Goal: Task Accomplishment & Management: Manage account settings

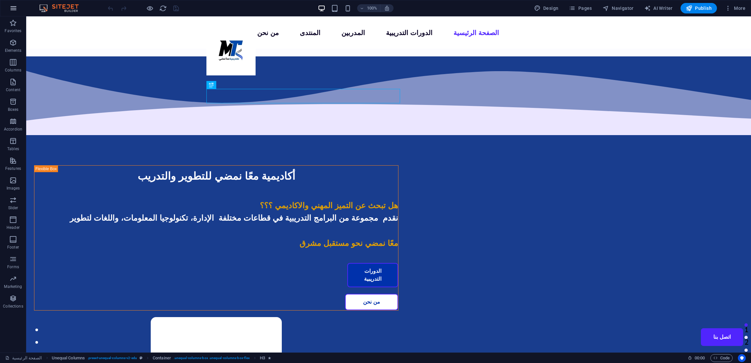
click at [13, 8] on icon "button" at bounding box center [13, 8] width 8 height 8
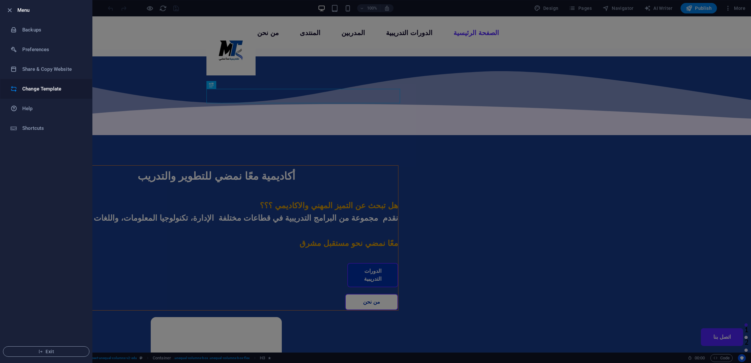
click at [54, 85] on h6 "Change Template" at bounding box center [52, 89] width 61 height 8
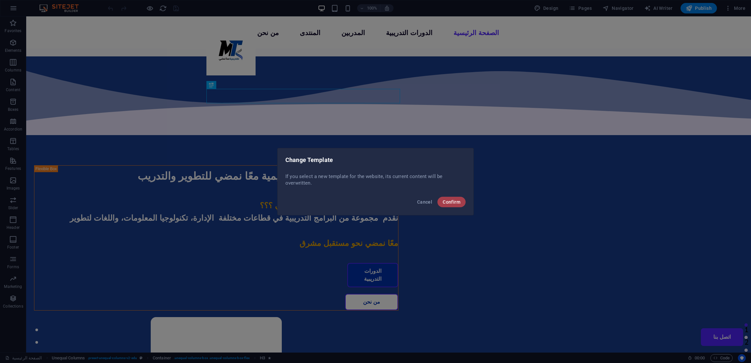
click at [458, 204] on span "Confirm" at bounding box center [451, 201] width 18 height 5
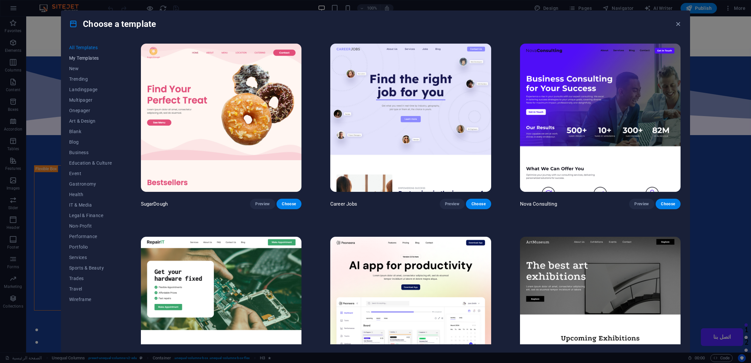
click at [78, 59] on span "My Templates" at bounding box center [90, 57] width 43 height 5
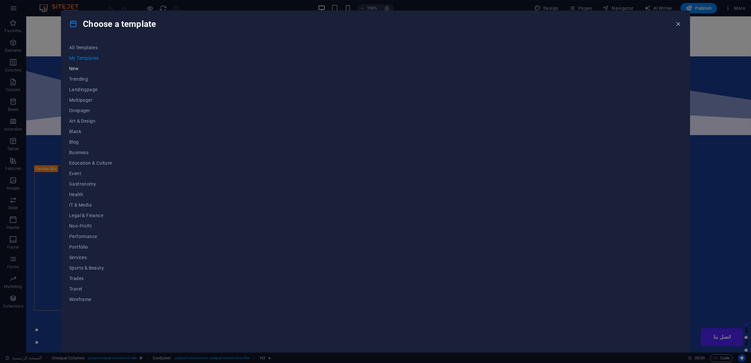
click at [74, 68] on span "New" at bounding box center [90, 68] width 43 height 5
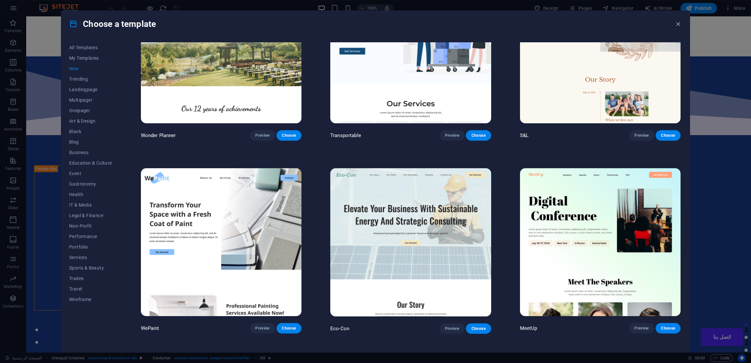
scroll to position [436, 0]
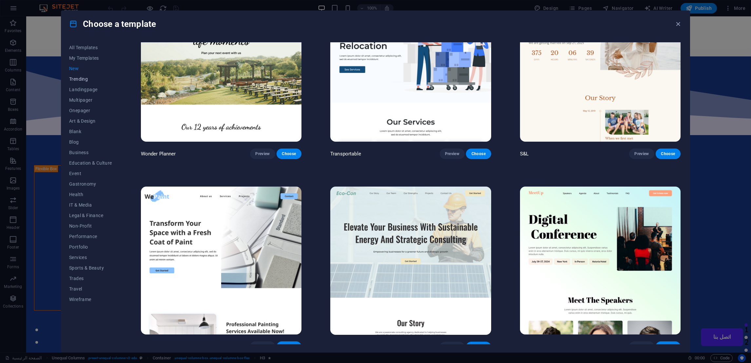
click at [81, 79] on span "Trending" at bounding box center [90, 78] width 43 height 5
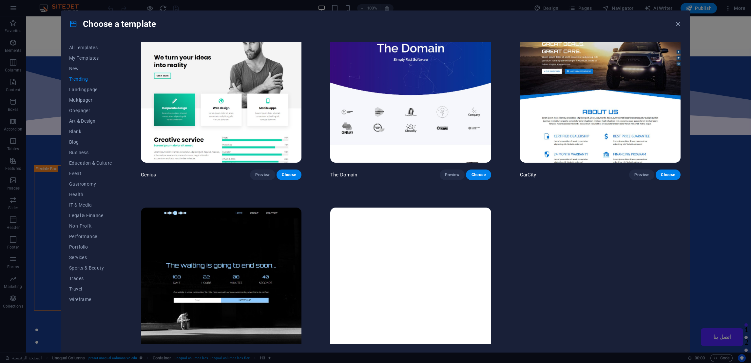
scroll to position [824, 0]
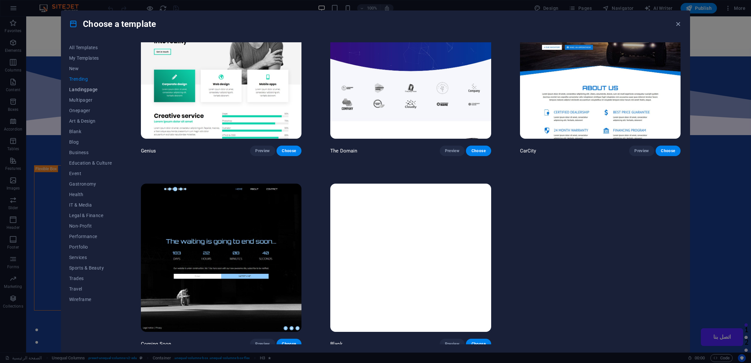
click at [88, 85] on button "Landingpage" at bounding box center [90, 89] width 43 height 10
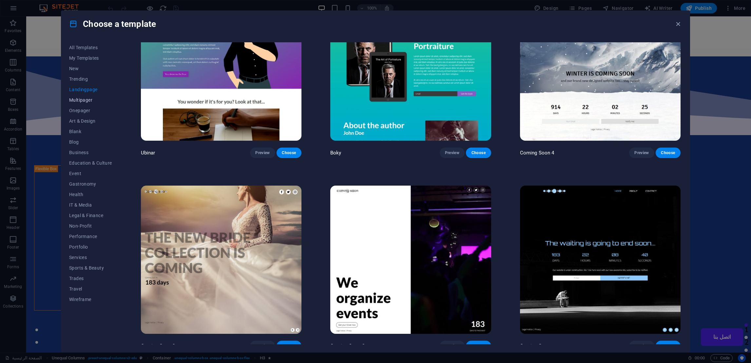
click at [80, 100] on span "Multipager" at bounding box center [90, 99] width 43 height 5
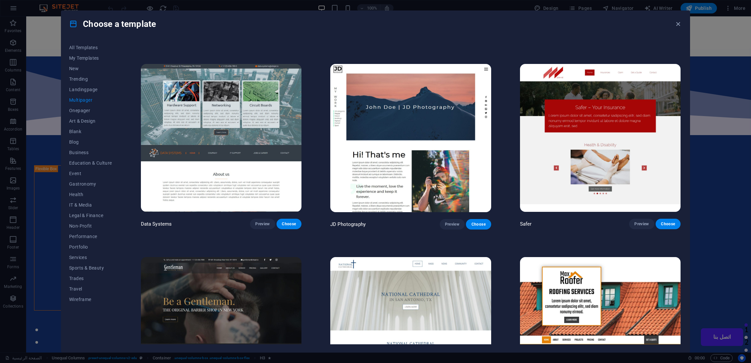
scroll to position [2236, 0]
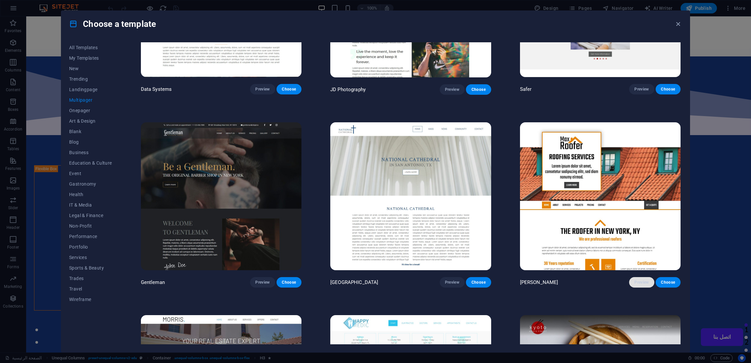
click at [638, 279] on span "Preview" at bounding box center [641, 281] width 14 height 5
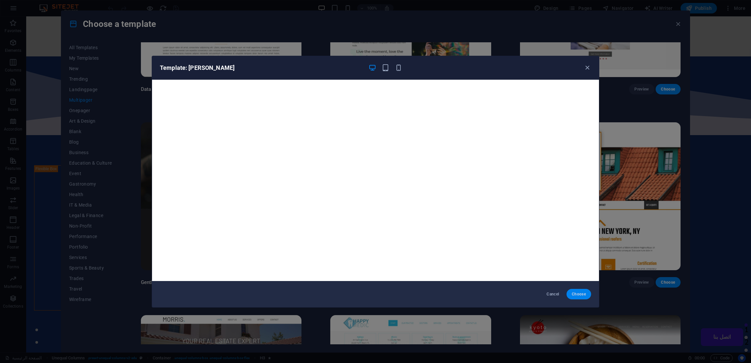
click at [583, 290] on button "Choose" at bounding box center [578, 294] width 25 height 10
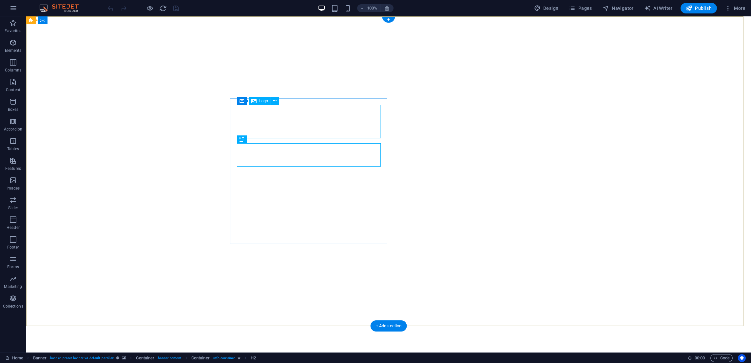
click at [260, 102] on span "Logo" at bounding box center [263, 101] width 9 height 4
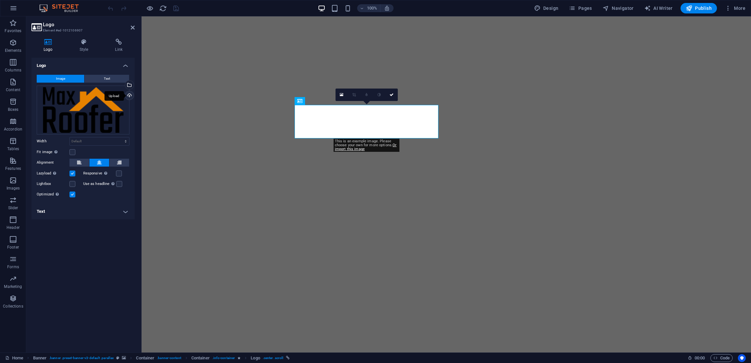
click at [129, 96] on div "Upload" at bounding box center [129, 96] width 10 height 10
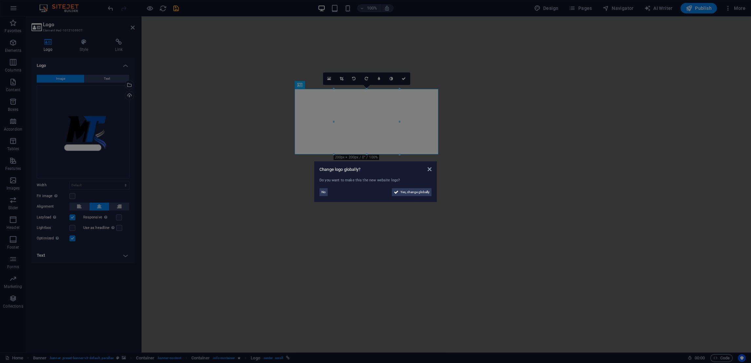
click at [365, 125] on aside "Change logo globally? Do you want to make this the new website logo? No Yes, ch…" at bounding box center [375, 181] width 751 height 363
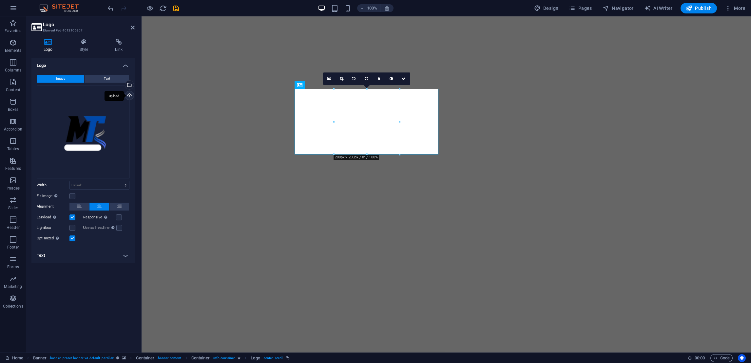
click at [128, 96] on div "Upload" at bounding box center [129, 96] width 10 height 10
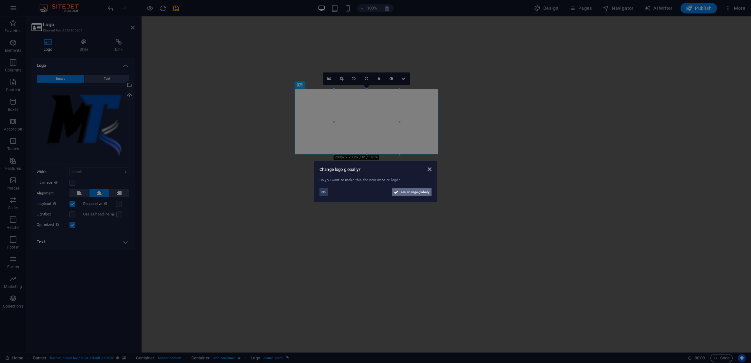
click at [409, 194] on span "Yes, change globally" at bounding box center [414, 192] width 29 height 8
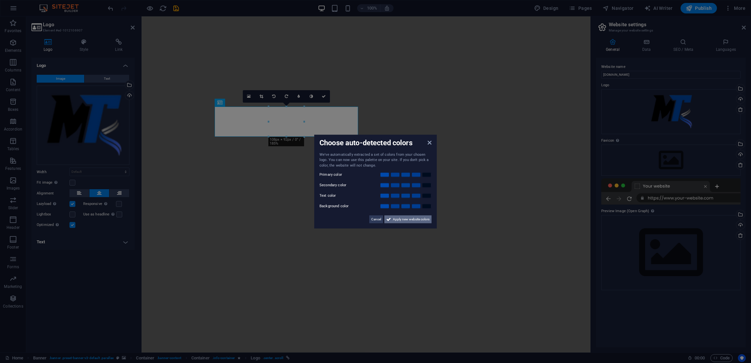
click at [411, 217] on span "Apply new website colors" at bounding box center [411, 219] width 37 height 8
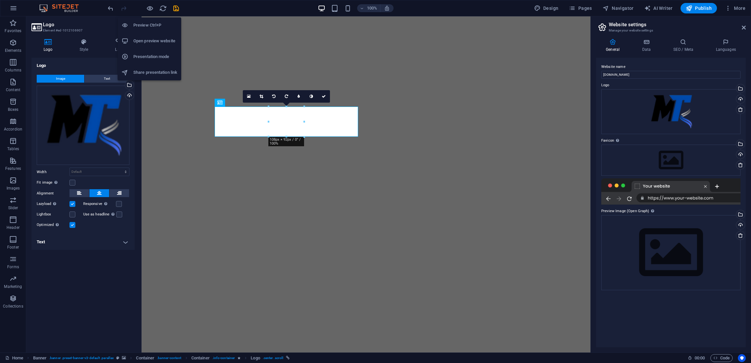
click at [150, 43] on h6 "Open preview website" at bounding box center [155, 41] width 44 height 8
click at [177, 9] on icon "save" at bounding box center [176, 9] width 8 height 8
checkbox input "false"
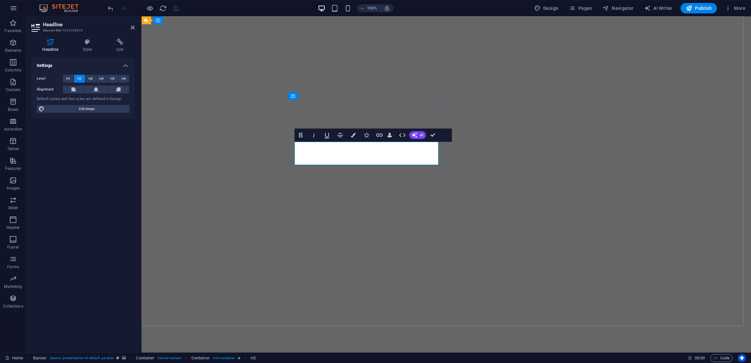
click at [91, 43] on icon at bounding box center [87, 42] width 31 height 7
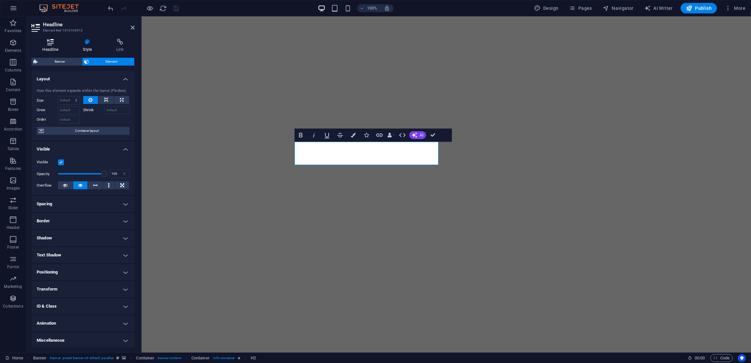
click at [50, 47] on h4 "Headline" at bounding box center [51, 46] width 41 height 14
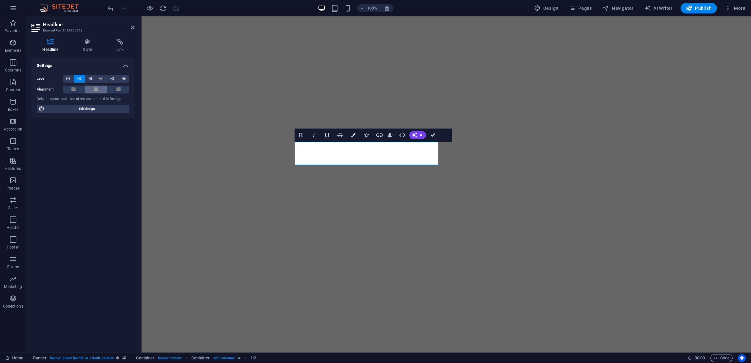
click at [99, 88] on button at bounding box center [96, 89] width 22 height 8
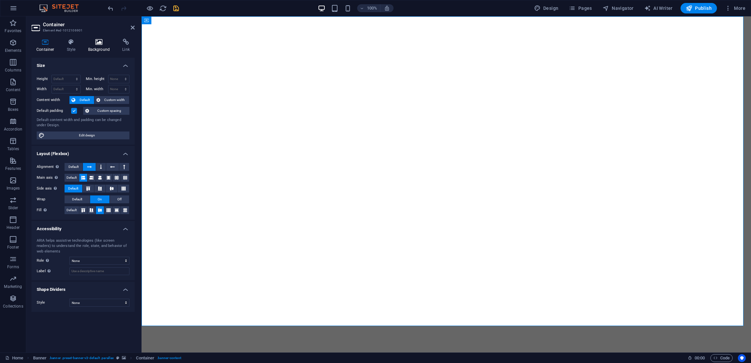
click at [94, 48] on h4 "Background" at bounding box center [100, 46] width 34 height 14
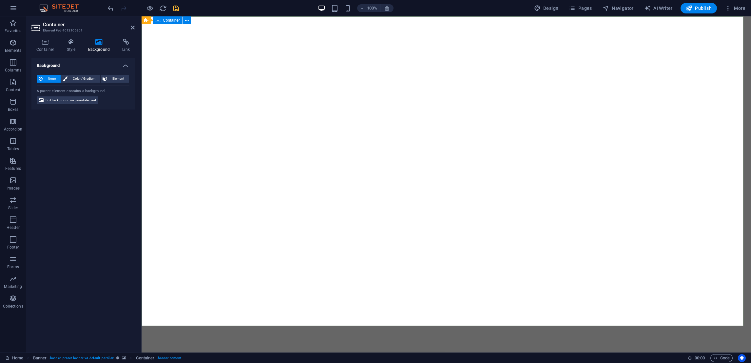
click at [186, 20] on icon at bounding box center [187, 20] width 4 height 7
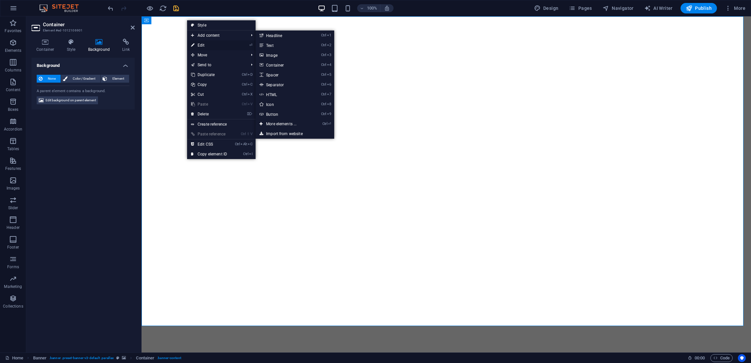
click at [209, 45] on link "⏎ Edit" at bounding box center [209, 45] width 44 height 10
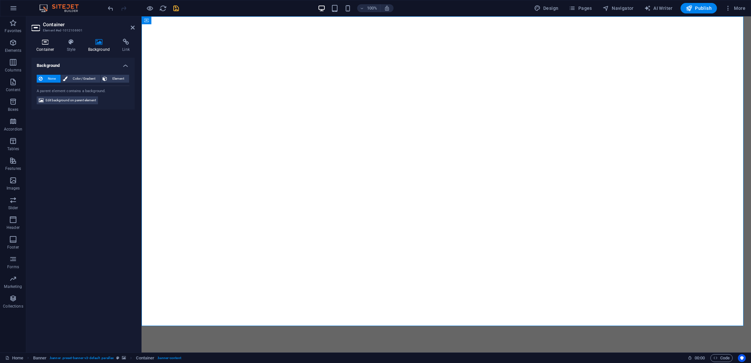
click at [46, 45] on icon at bounding box center [45, 42] width 28 height 7
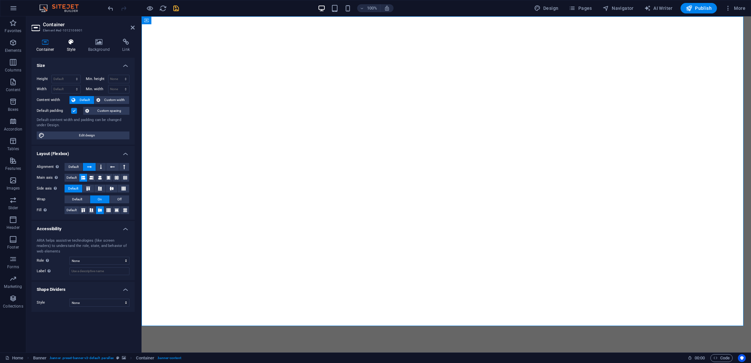
click at [71, 41] on icon at bounding box center [71, 42] width 19 height 7
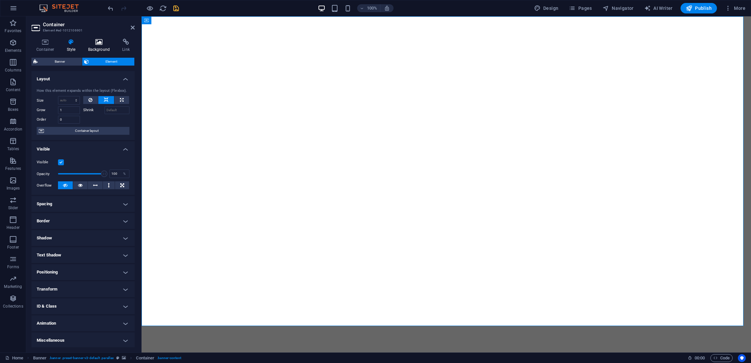
click at [101, 49] on h4 "Background" at bounding box center [100, 46] width 34 height 14
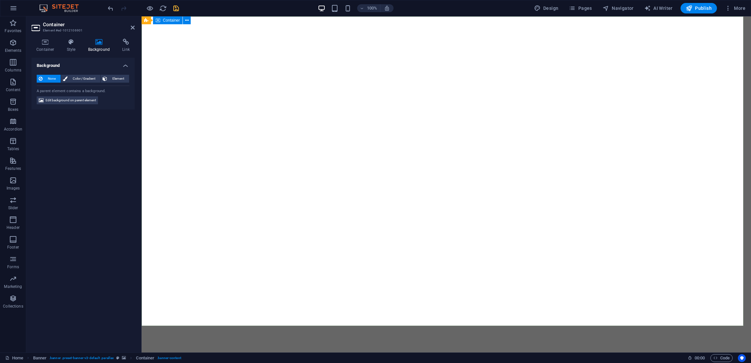
click at [185, 21] on icon at bounding box center [187, 20] width 4 height 7
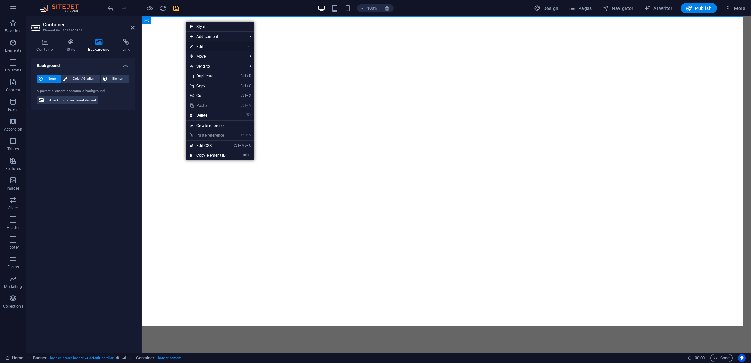
click at [198, 47] on link "⏎ Edit" at bounding box center [208, 47] width 44 height 10
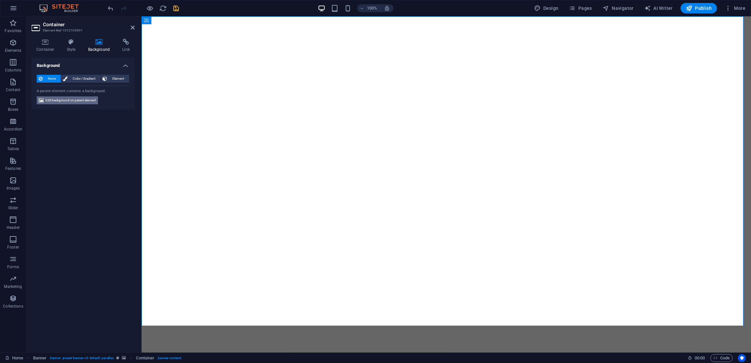
click at [78, 99] on span "Edit background on parent element" at bounding box center [71, 100] width 50 height 8
select select "fade"
select select "ms"
select select "s"
select select "progressive"
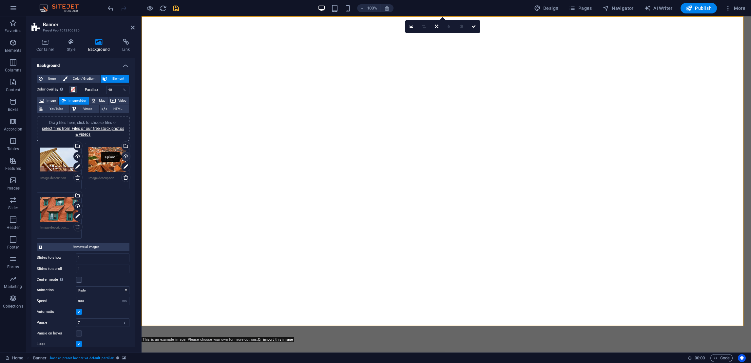
click at [123, 154] on div "Upload" at bounding box center [125, 157] width 10 height 10
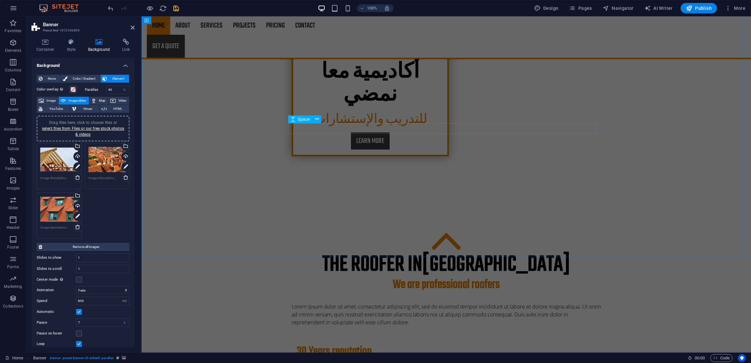
scroll to position [344, 0]
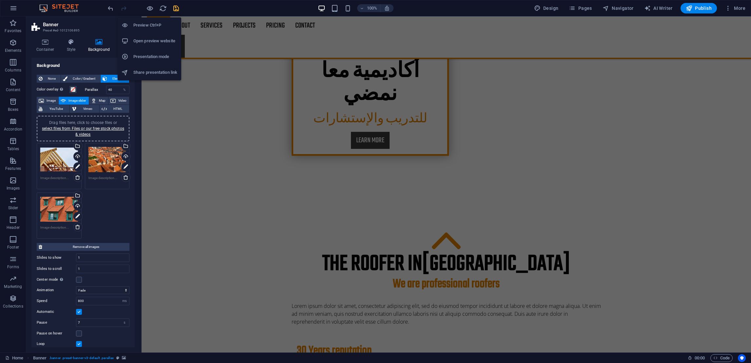
click at [144, 41] on h6 "Open preview website" at bounding box center [155, 41] width 44 height 8
click at [150, 8] on icon "button" at bounding box center [150, 9] width 8 height 8
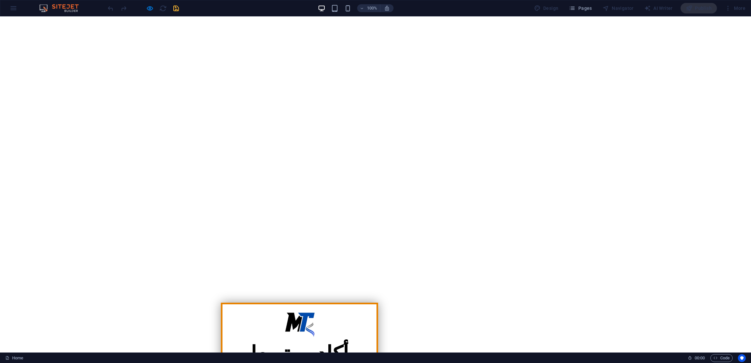
scroll to position [0, 0]
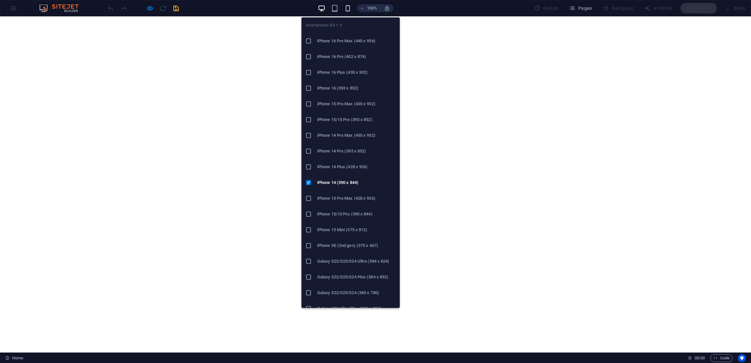
click at [349, 11] on icon "button" at bounding box center [348, 9] width 8 height 8
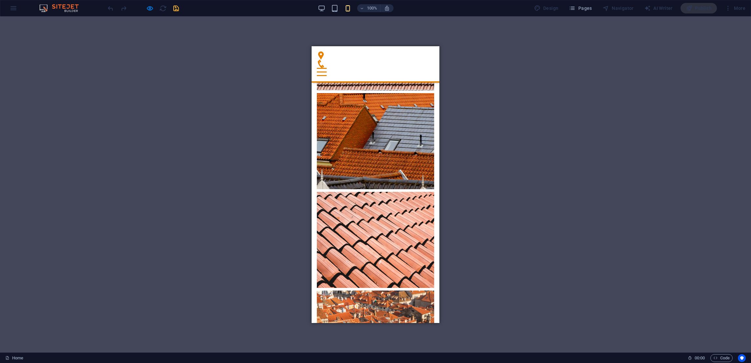
scroll to position [2243, 0]
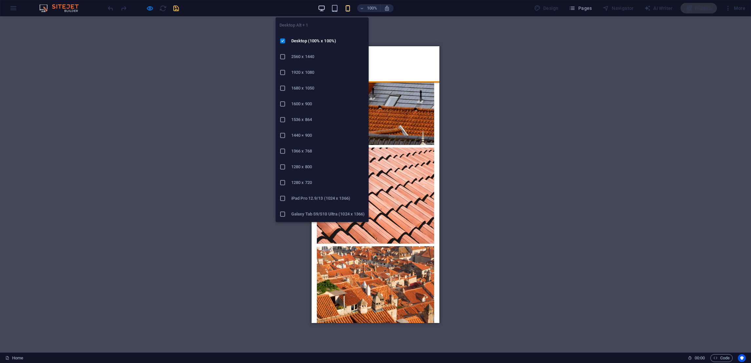
click at [321, 6] on icon "button" at bounding box center [322, 9] width 8 height 8
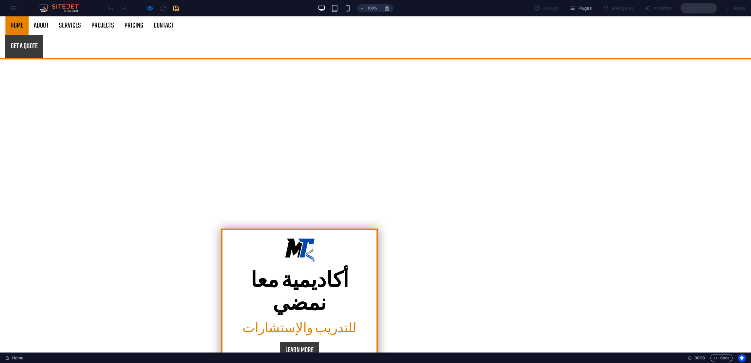
scroll to position [0, 0]
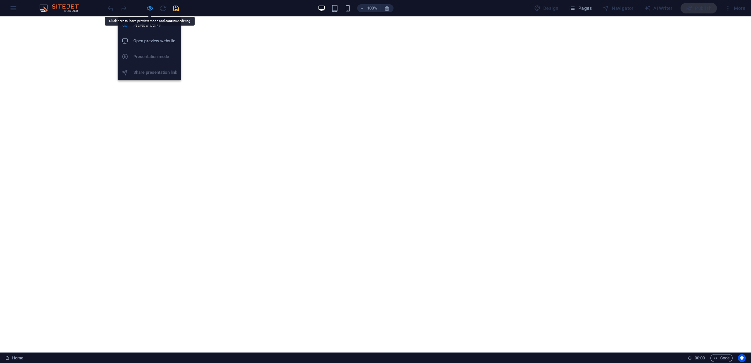
click at [149, 7] on icon "button" at bounding box center [150, 9] width 8 height 8
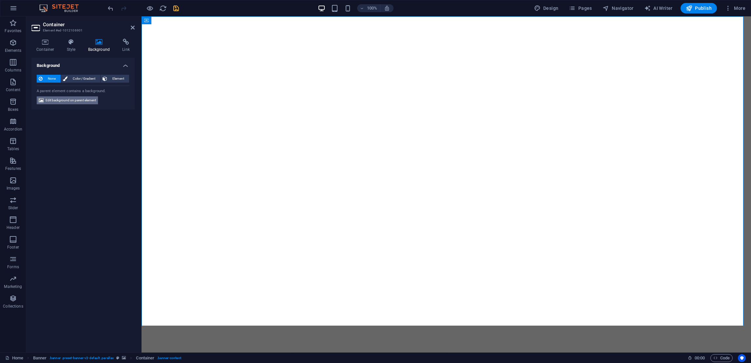
click at [77, 102] on span "Edit background on parent element" at bounding box center [71, 100] width 50 height 8
select select "fade"
select select "ms"
select select "s"
select select "progressive"
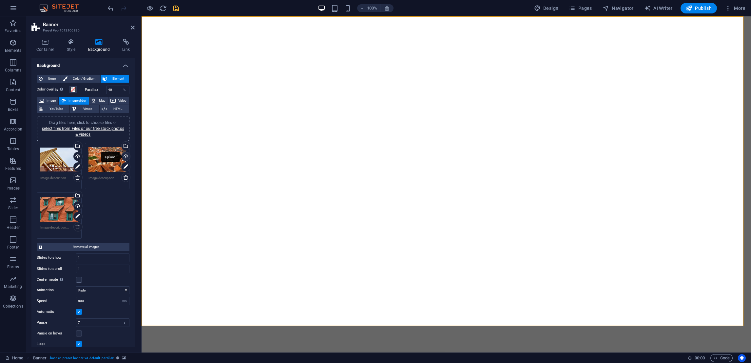
click at [125, 155] on div "Upload" at bounding box center [125, 157] width 10 height 10
click at [74, 154] on div "Upload" at bounding box center [77, 157] width 10 height 10
click at [77, 204] on div "Upload" at bounding box center [77, 206] width 10 height 10
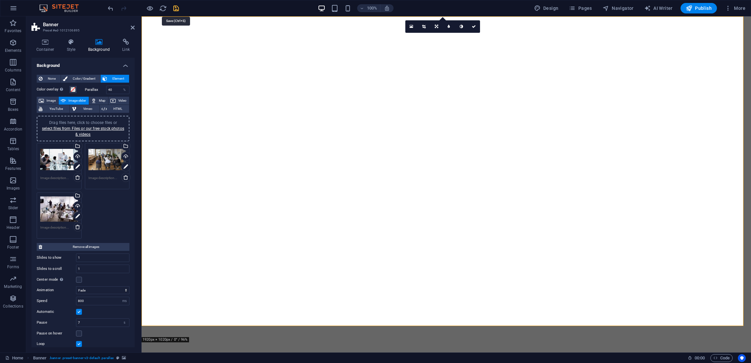
click at [175, 9] on icon "save" at bounding box center [176, 9] width 8 height 8
checkbox input "false"
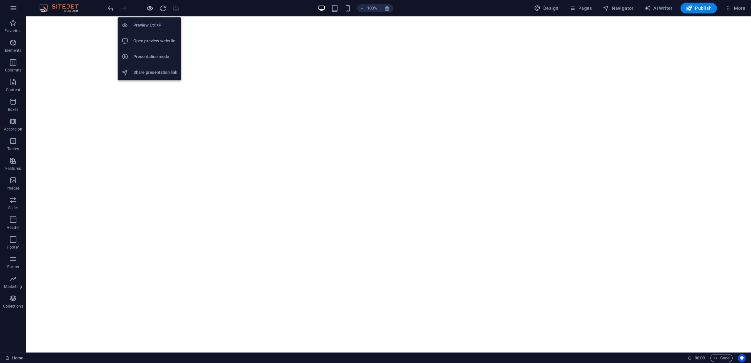
click at [149, 8] on icon "button" at bounding box center [150, 9] width 8 height 8
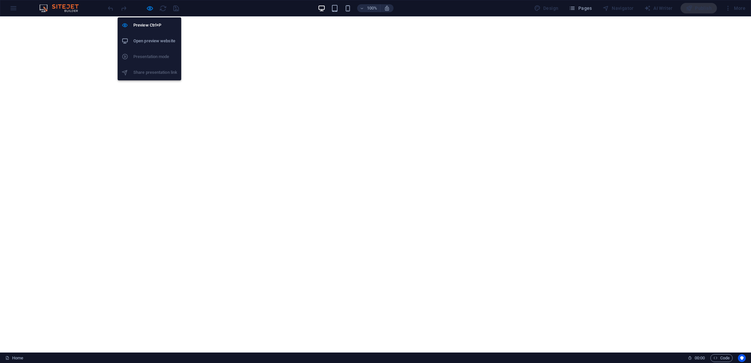
click at [152, 40] on h6 "Open preview website" at bounding box center [155, 41] width 44 height 8
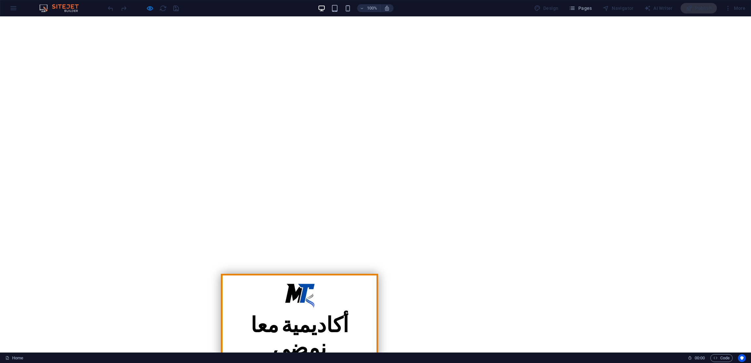
scroll to position [98, 0]
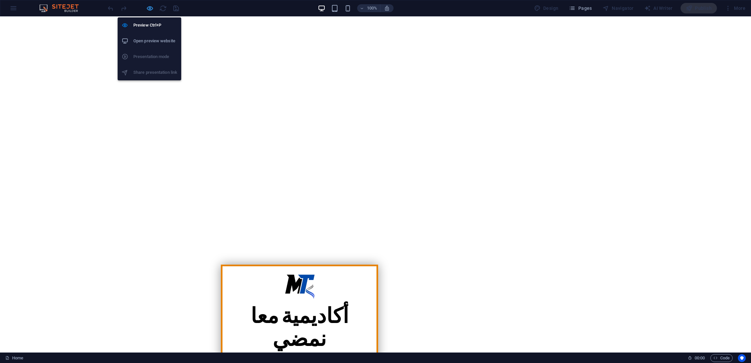
click at [150, 8] on icon "button" at bounding box center [150, 9] width 8 height 8
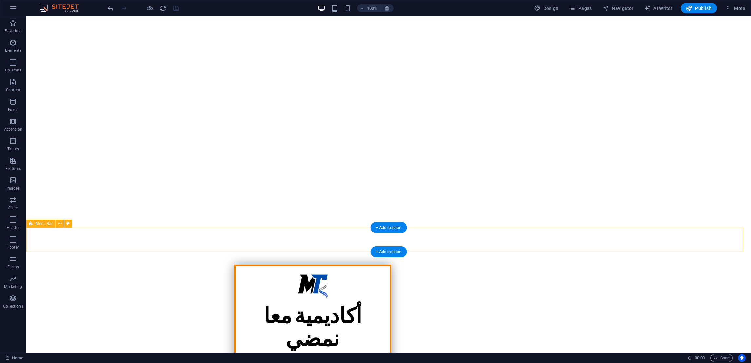
select select "header"
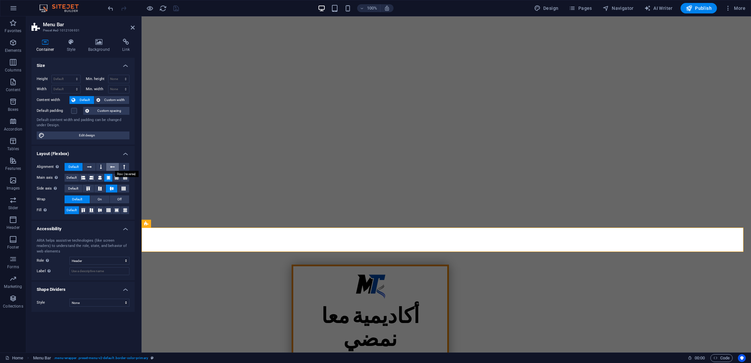
click at [109, 164] on button at bounding box center [112, 167] width 12 height 8
click at [91, 166] on icon at bounding box center [89, 167] width 5 height 8
click at [97, 165] on button at bounding box center [101, 167] width 10 height 8
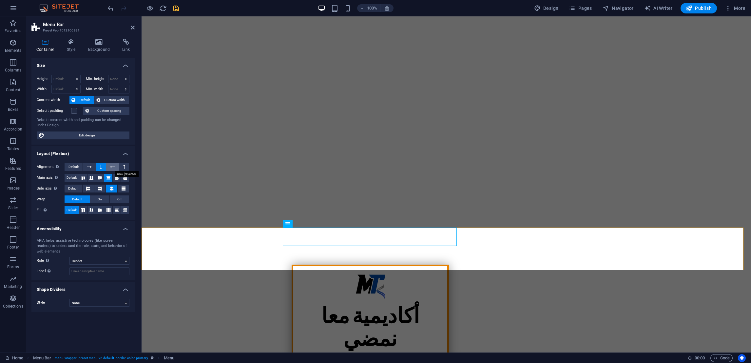
click at [111, 168] on icon at bounding box center [112, 167] width 5 height 8
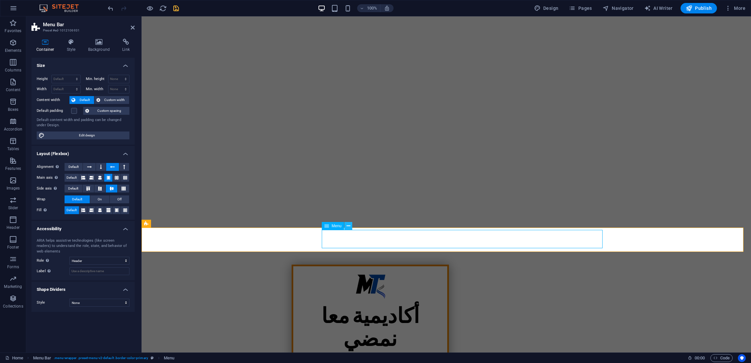
click at [348, 224] on icon at bounding box center [348, 225] width 4 height 7
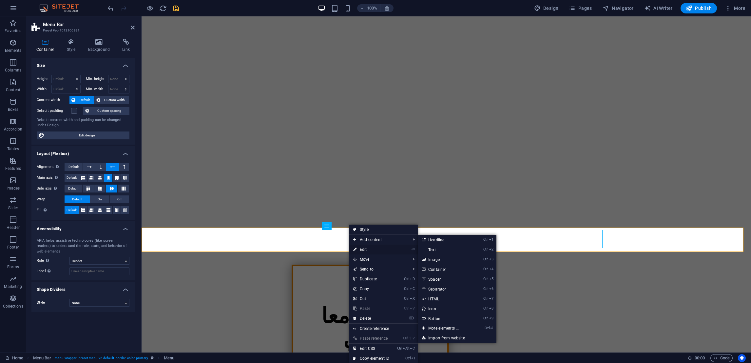
click at [355, 248] on icon at bounding box center [354, 249] width 3 height 10
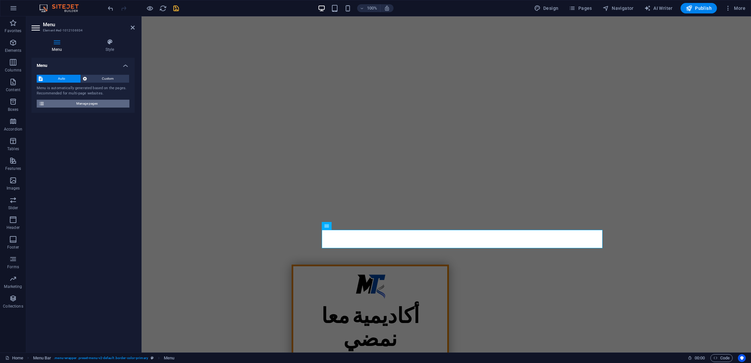
click at [78, 104] on span "Manage pages" at bounding box center [87, 104] width 81 height 8
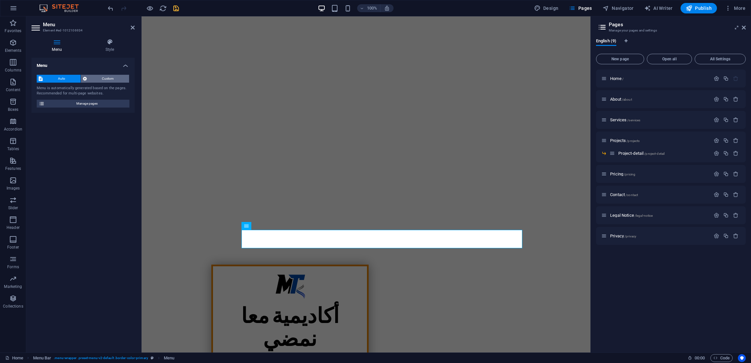
click at [103, 76] on span "Custom" at bounding box center [108, 79] width 39 height 8
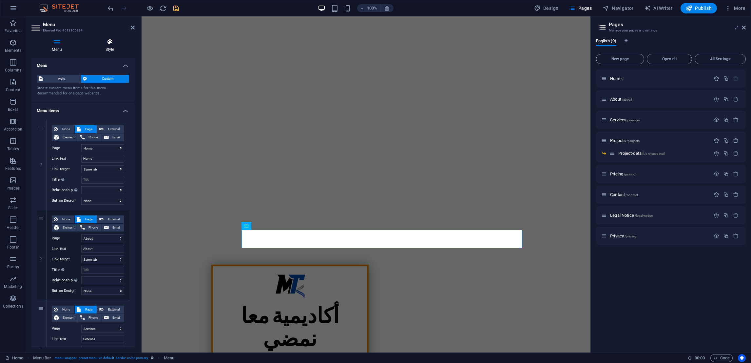
click at [106, 45] on h4 "Style" at bounding box center [110, 46] width 50 height 14
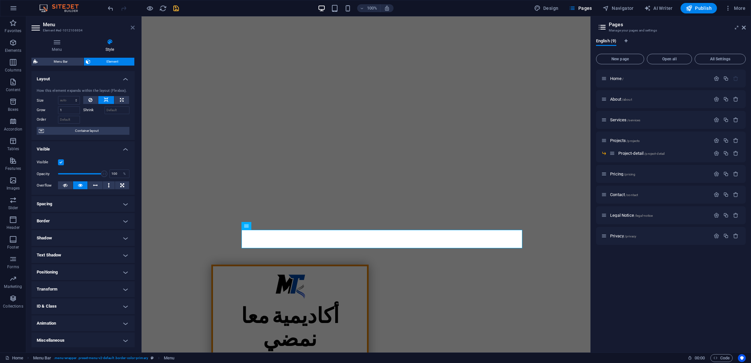
click at [131, 28] on icon at bounding box center [133, 27] width 4 height 5
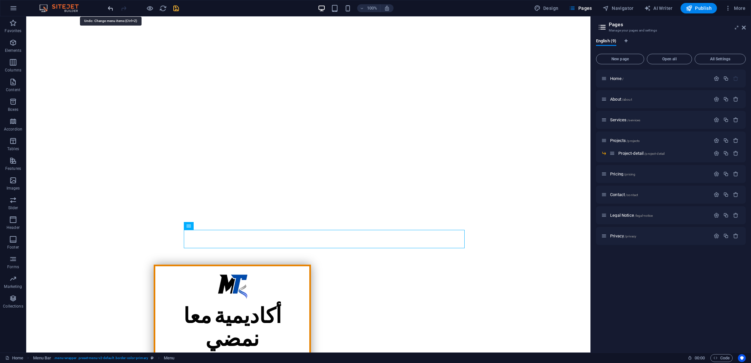
click at [109, 8] on icon "undo" at bounding box center [111, 9] width 8 height 8
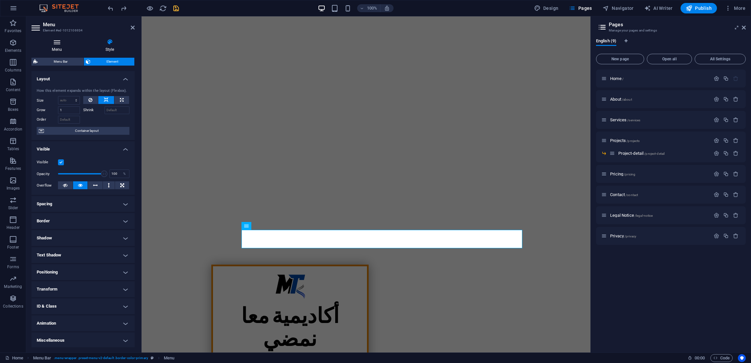
click at [59, 45] on h4 "Menu" at bounding box center [57, 46] width 53 height 14
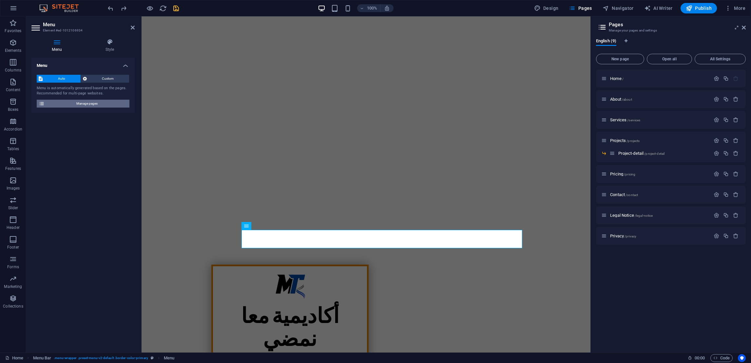
click at [89, 105] on span "Manage pages" at bounding box center [87, 104] width 81 height 8
click at [742, 26] on icon at bounding box center [743, 27] width 4 height 5
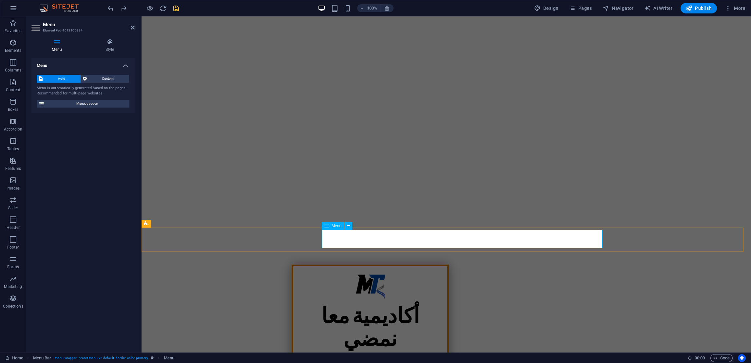
click at [125, 65] on h4 "Menu" at bounding box center [82, 64] width 103 height 12
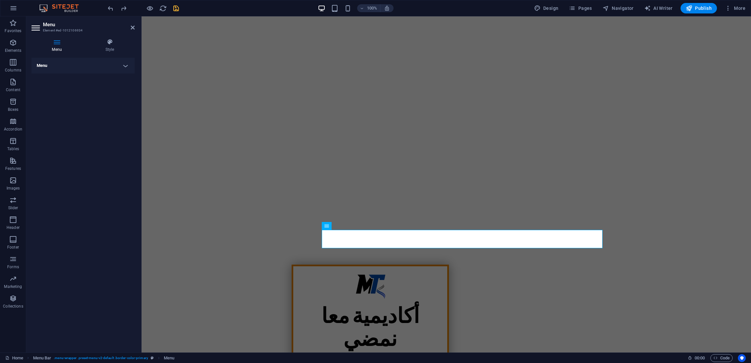
click at [121, 63] on h4 "Menu" at bounding box center [82, 66] width 103 height 16
click at [86, 76] on icon at bounding box center [85, 79] width 4 height 8
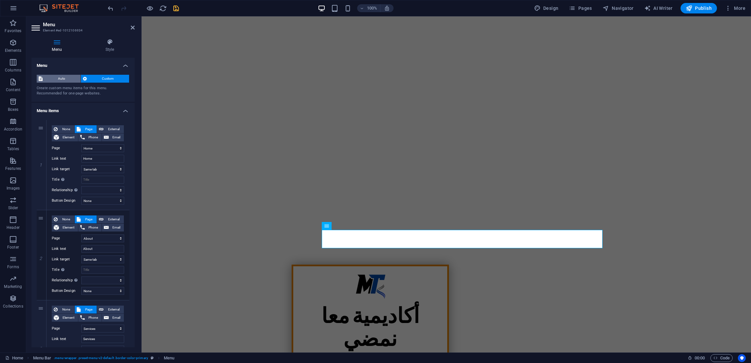
click at [64, 77] on span "Auto" at bounding box center [62, 79] width 34 height 8
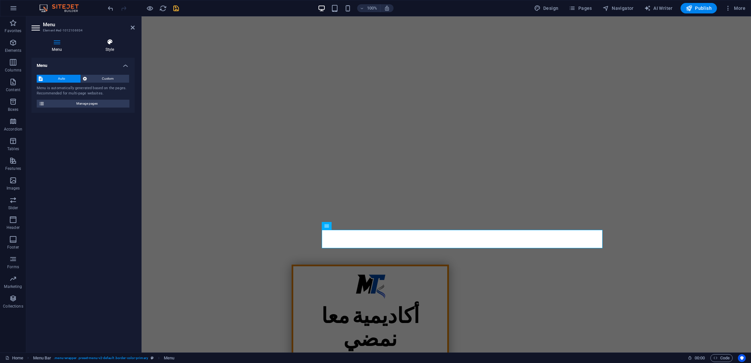
click at [109, 49] on h4 "Style" at bounding box center [110, 46] width 50 height 14
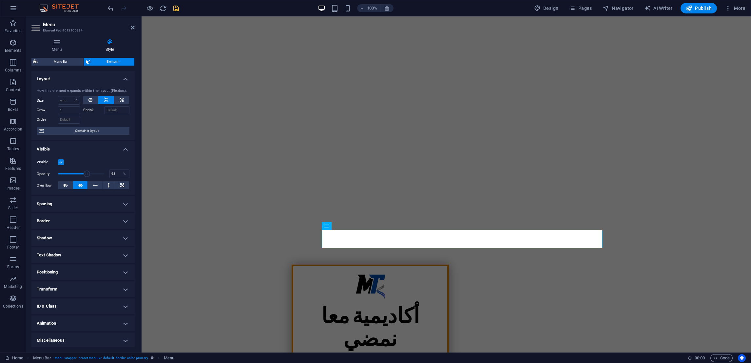
drag, startPoint x: 103, startPoint y: 175, endPoint x: 86, endPoint y: 172, distance: 17.6
click at [86, 172] on span at bounding box center [87, 173] width 7 height 7
type input "100"
drag, startPoint x: 86, startPoint y: 172, endPoint x: 109, endPoint y: 172, distance: 23.3
click at [109, 172] on div "Opacity 100 %" at bounding box center [83, 174] width 93 height 10
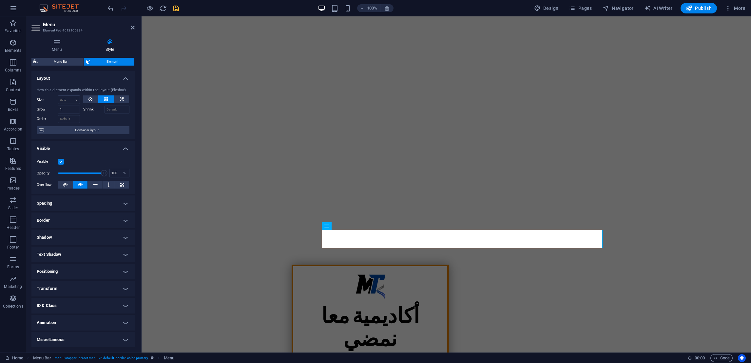
scroll to position [0, 0]
click at [328, 226] on icon at bounding box center [326, 226] width 5 height 8
click at [349, 224] on icon at bounding box center [348, 225] width 4 height 7
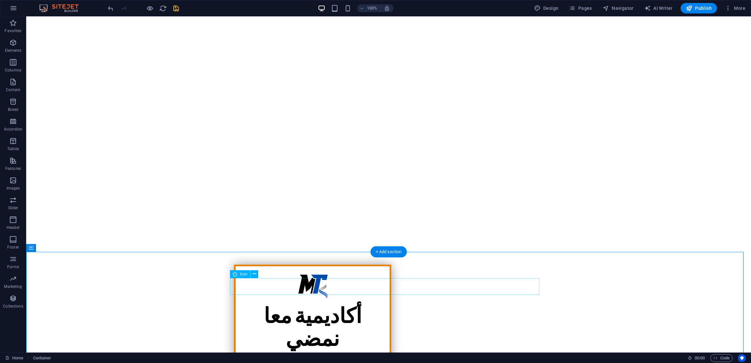
drag, startPoint x: 386, startPoint y: 285, endPoint x: 387, endPoint y: 281, distance: 4.0
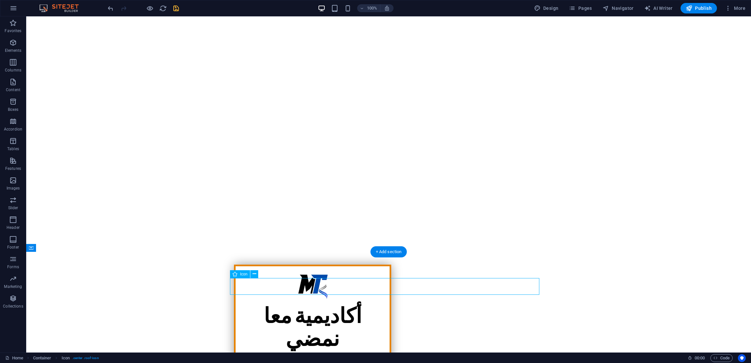
select select "xMidYMid"
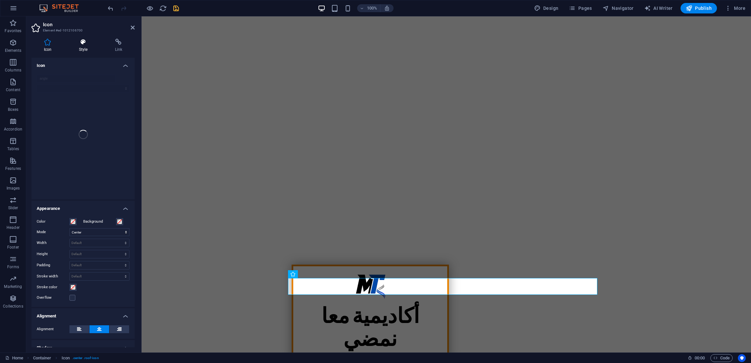
click at [84, 47] on h4 "Style" at bounding box center [84, 46] width 36 height 14
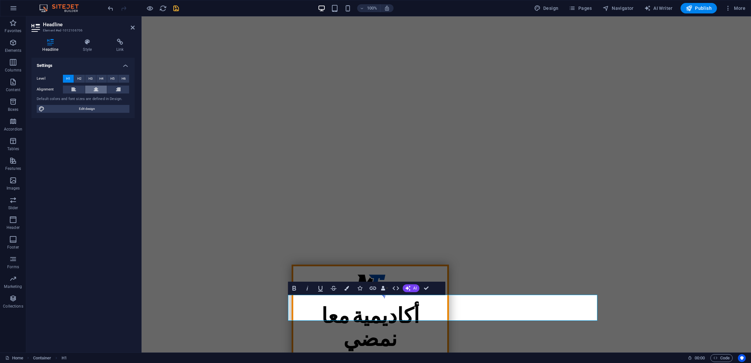
click at [93, 88] on button at bounding box center [96, 89] width 22 height 8
click at [81, 77] on span "H2" at bounding box center [79, 79] width 4 height 8
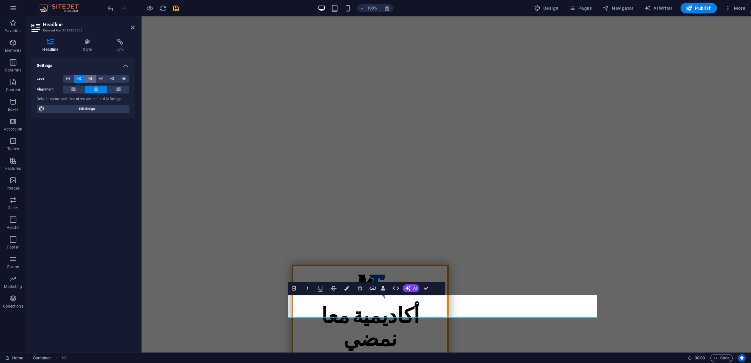
click at [89, 75] on span "H3" at bounding box center [90, 79] width 4 height 8
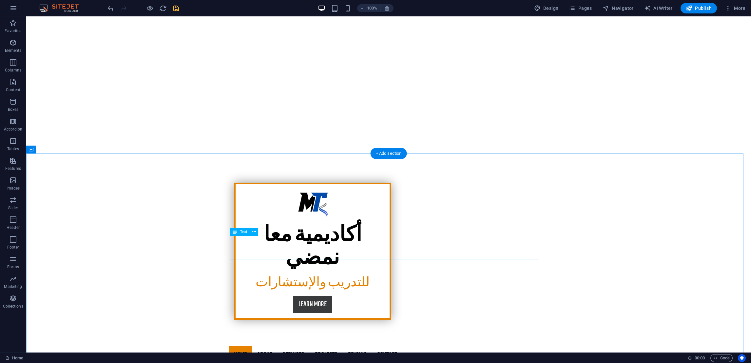
scroll to position [197, 0]
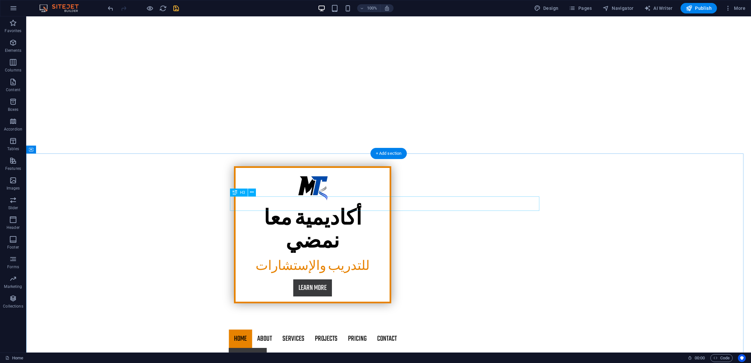
click at [448, 329] on nav "Home About Services Projects Project-detail Pricing Contact" at bounding box center [389, 338] width 320 height 18
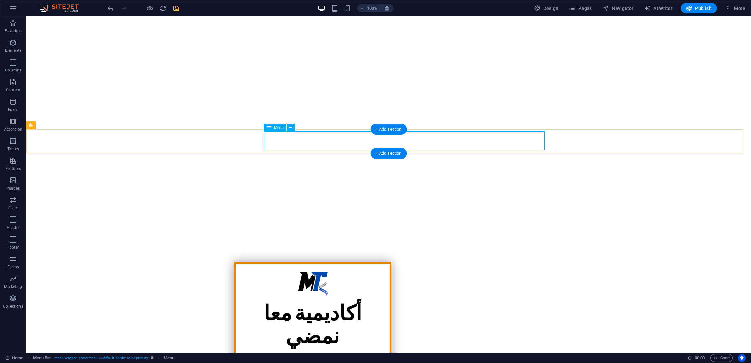
scroll to position [0, 0]
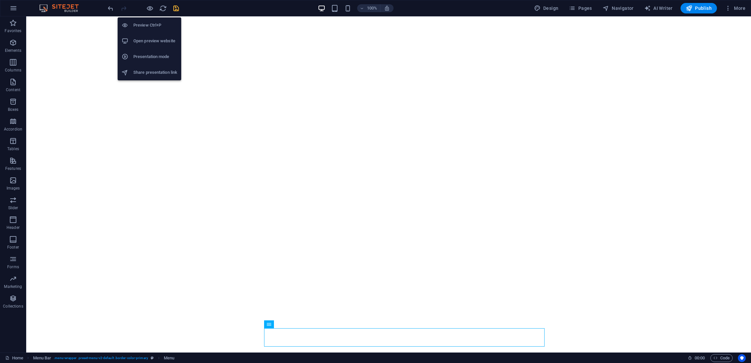
click at [157, 41] on h6 "Open preview website" at bounding box center [155, 41] width 44 height 8
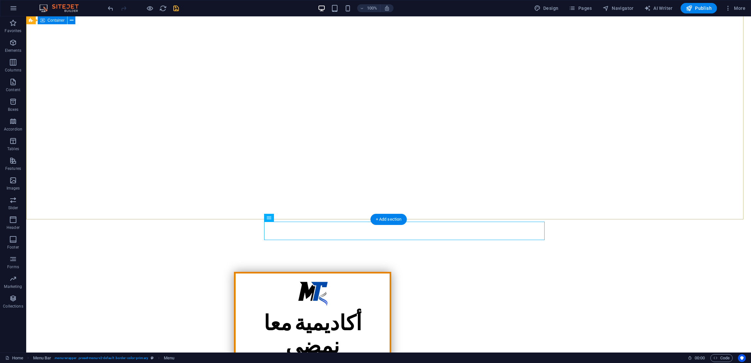
scroll to position [49, 0]
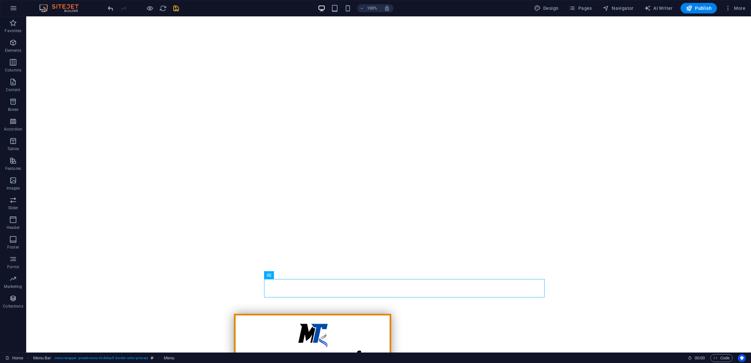
click at [110, 10] on icon "undo" at bounding box center [111, 9] width 8 height 8
click at [111, 8] on icon "undo" at bounding box center [111, 9] width 8 height 8
click at [112, 8] on icon "undo" at bounding box center [111, 9] width 8 height 8
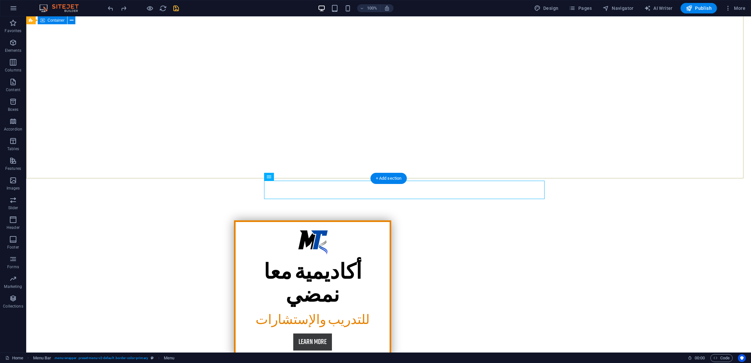
scroll to position [147, 0]
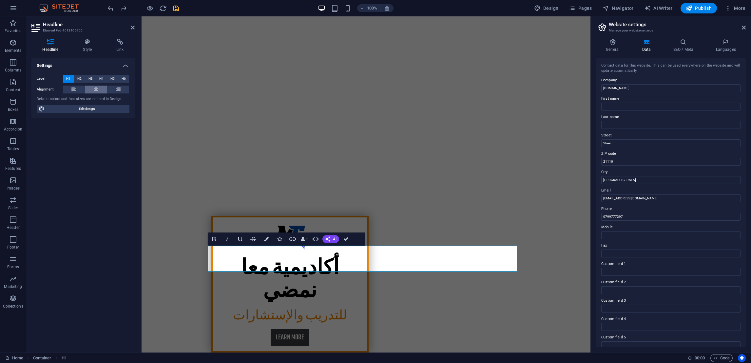
click at [100, 88] on button at bounding box center [96, 89] width 22 height 8
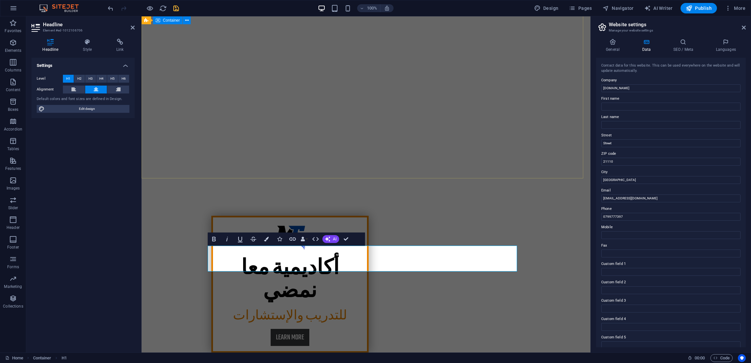
scroll to position [0, 1]
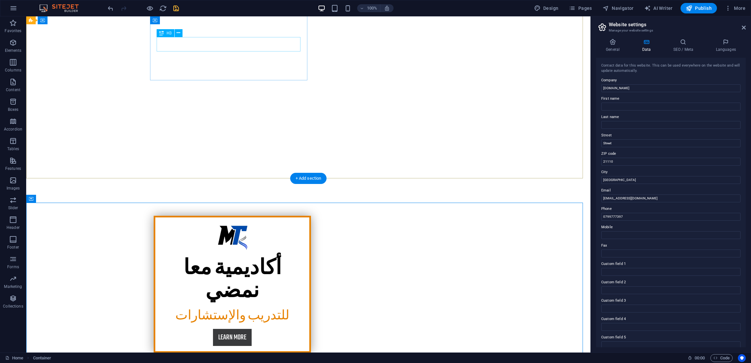
click at [266, 309] on div "للتدريب والإستشارات" at bounding box center [231, 316] width 143 height 14
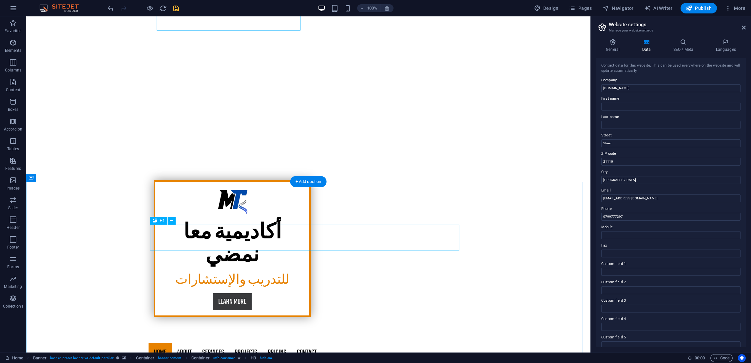
scroll to position [197, 0]
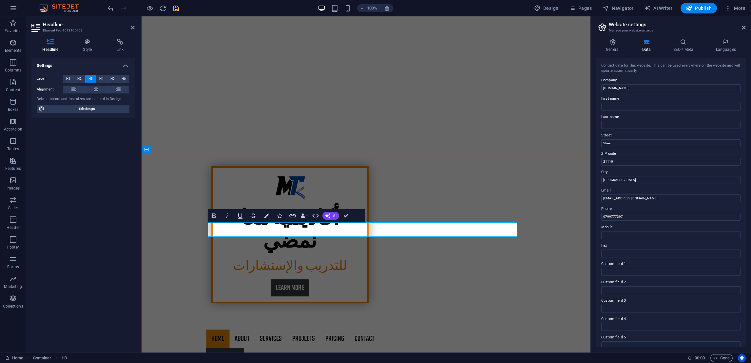
drag, startPoint x: 418, startPoint y: 230, endPoint x: 388, endPoint y: 229, distance: 29.5
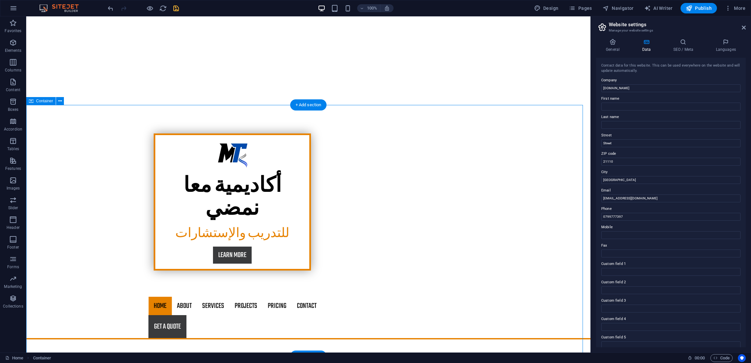
scroll to position [245, 0]
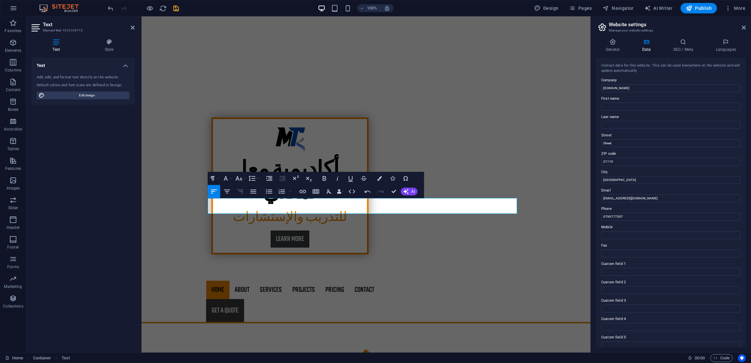
click at [242, 193] on icon "button" at bounding box center [240, 191] width 6 height 4
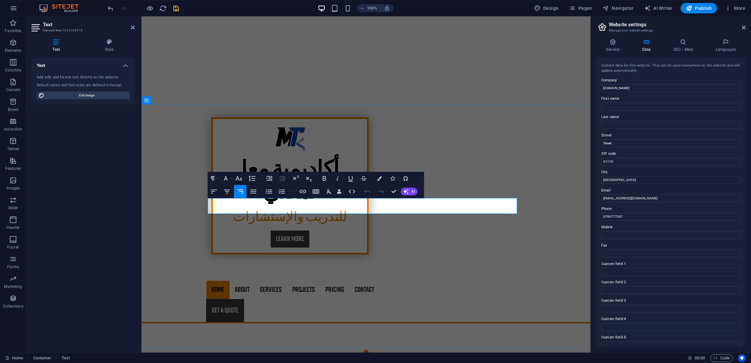
click at [327, 175] on icon "button" at bounding box center [324, 178] width 8 height 8
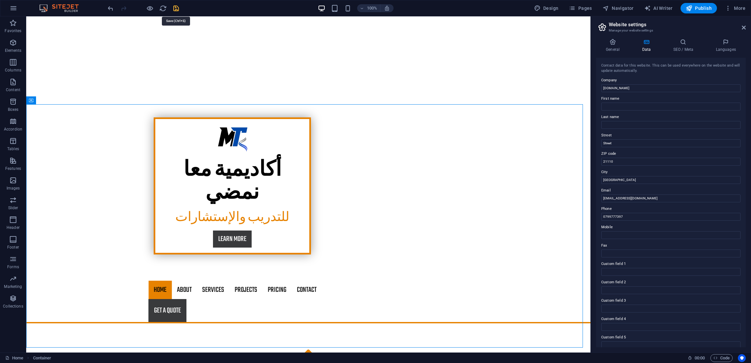
click at [174, 6] on icon "save" at bounding box center [176, 9] width 8 height 8
checkbox input "false"
